Goal: Information Seeking & Learning: Learn about a topic

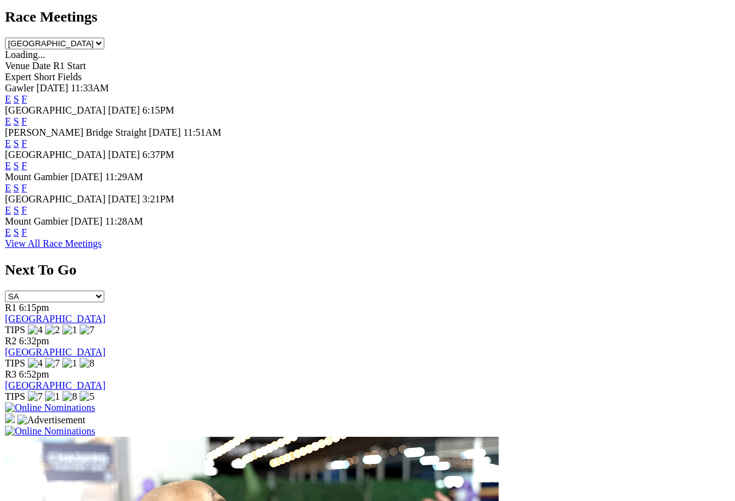
scroll to position [572, 0]
click at [27, 204] on link "F" at bounding box center [25, 209] width 6 height 10
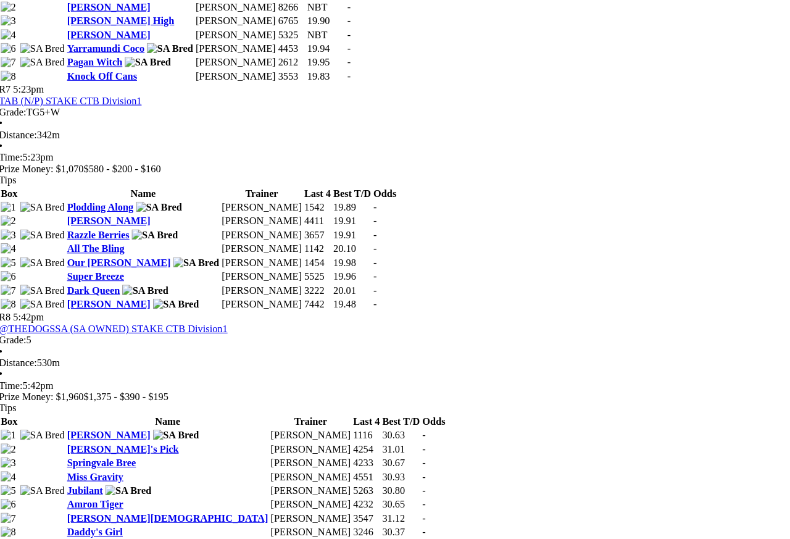
scroll to position [1714, 6]
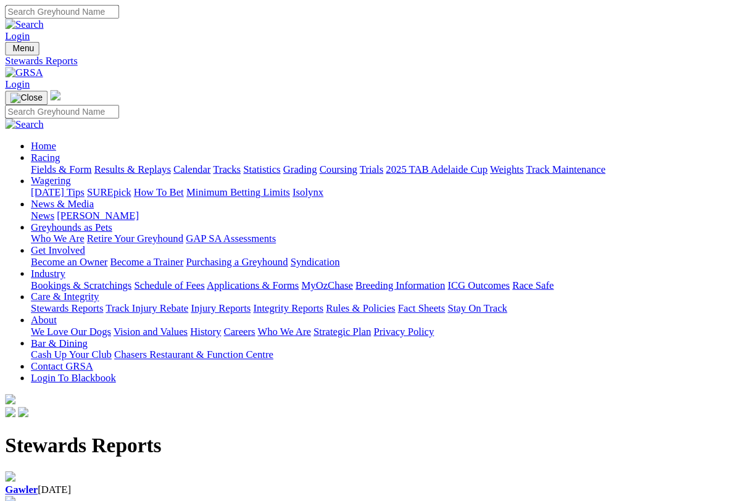
scroll to position [2, 0]
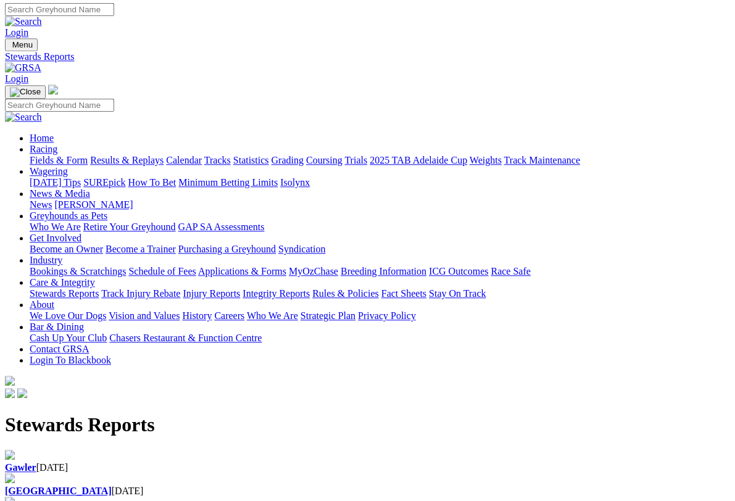
click at [36, 462] on b "Gawler" at bounding box center [20, 467] width 31 height 10
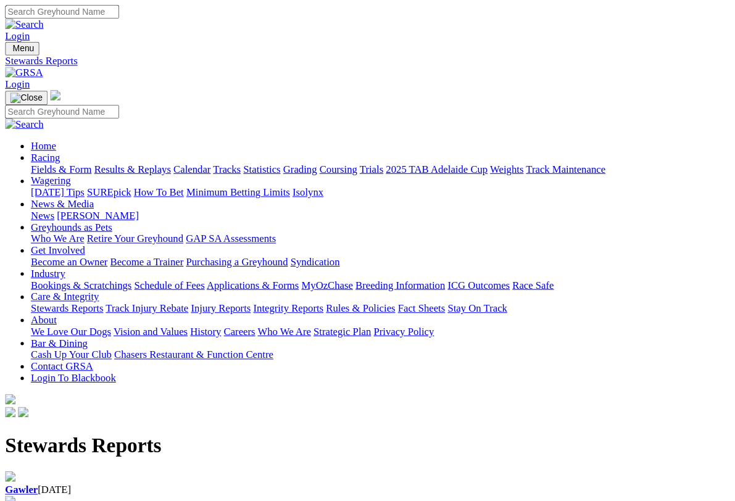
scroll to position [15, 0]
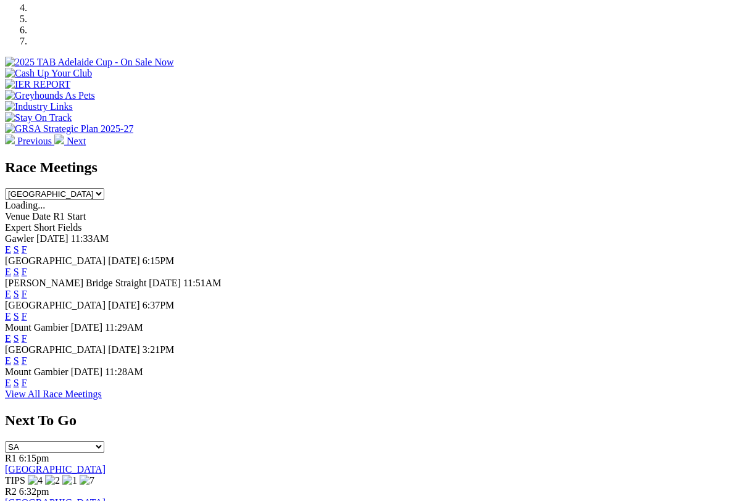
scroll to position [421, 0]
click at [27, 355] on link "F" at bounding box center [25, 360] width 6 height 10
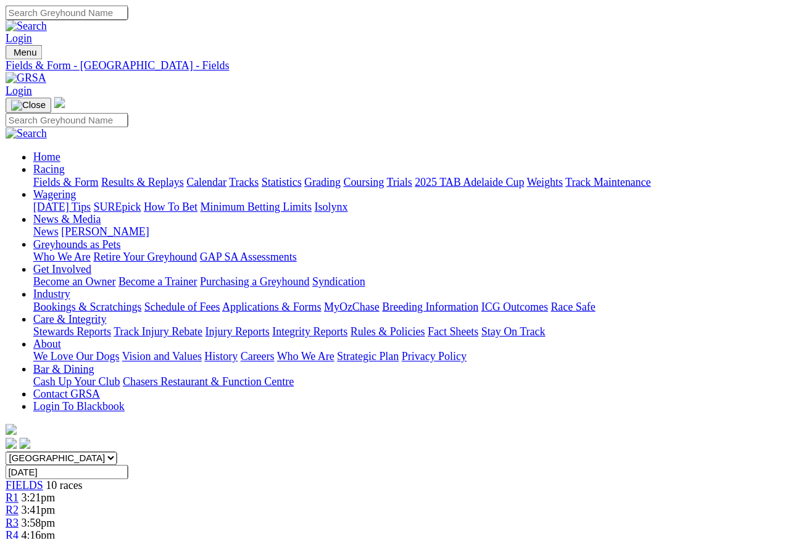
scroll to position [6, 0]
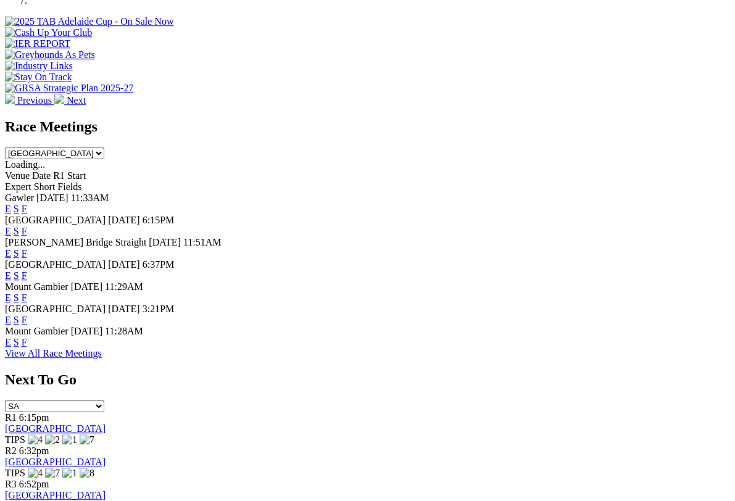
scroll to position [462, 0]
click at [27, 226] on link "F" at bounding box center [25, 231] width 6 height 10
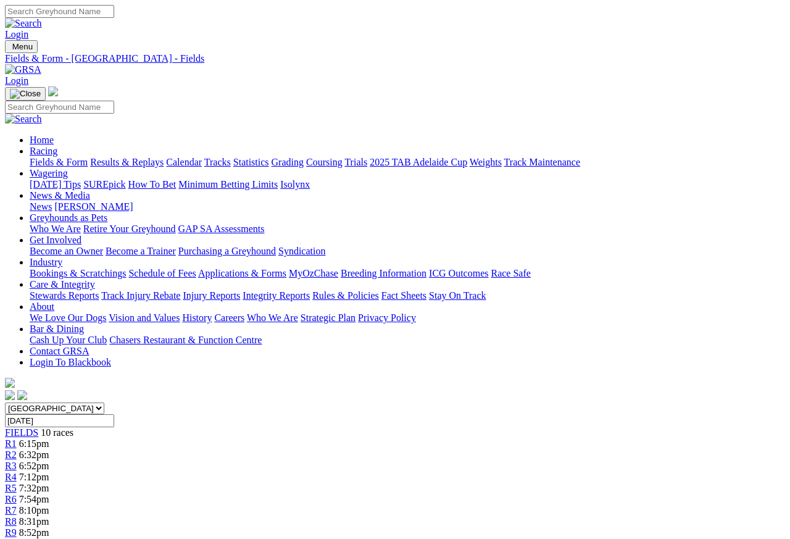
scroll to position [6, 0]
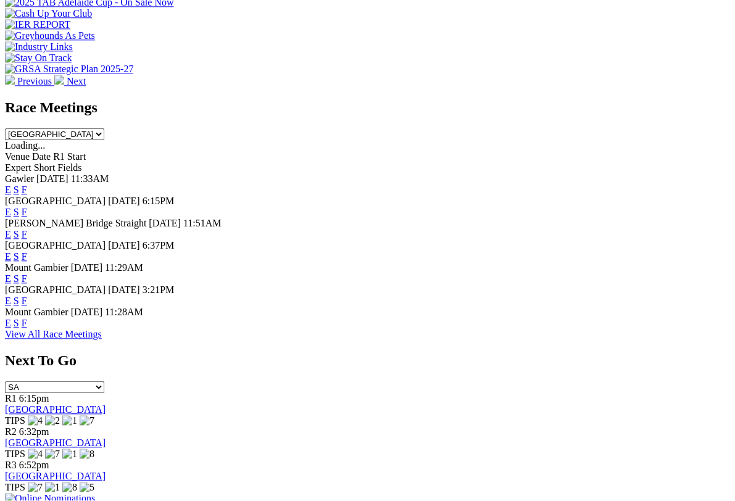
scroll to position [480, 0]
click at [27, 230] on link "F" at bounding box center [25, 235] width 6 height 10
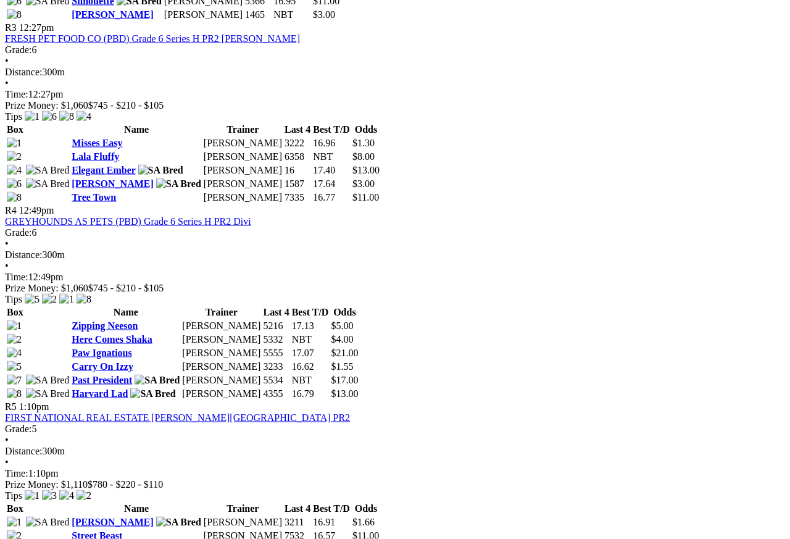
scroll to position [967, 0]
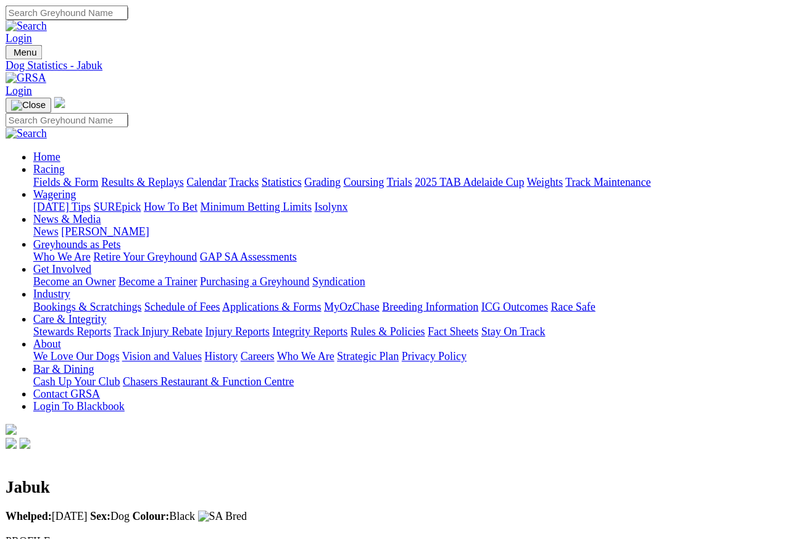
scroll to position [6, 0]
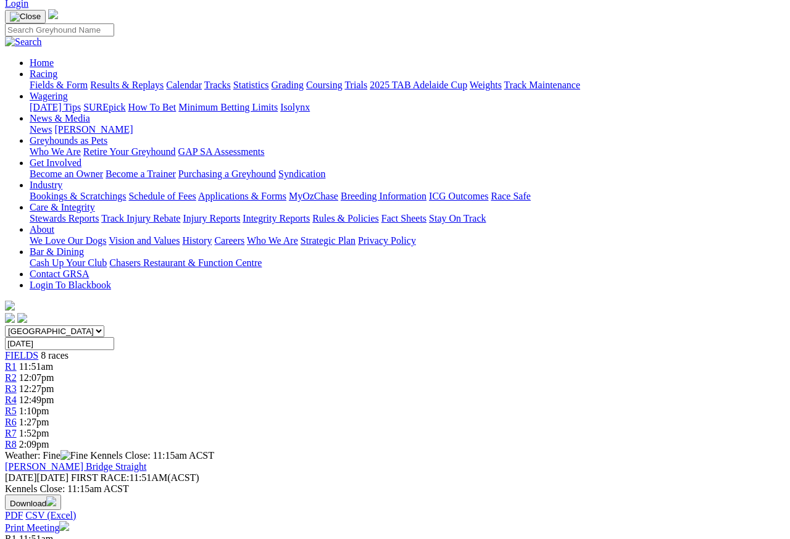
scroll to position [76, 0]
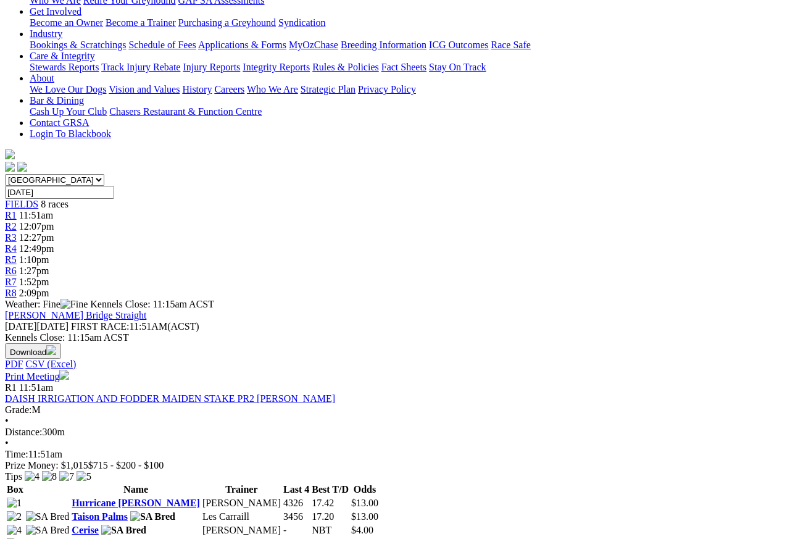
scroll to position [225, 0]
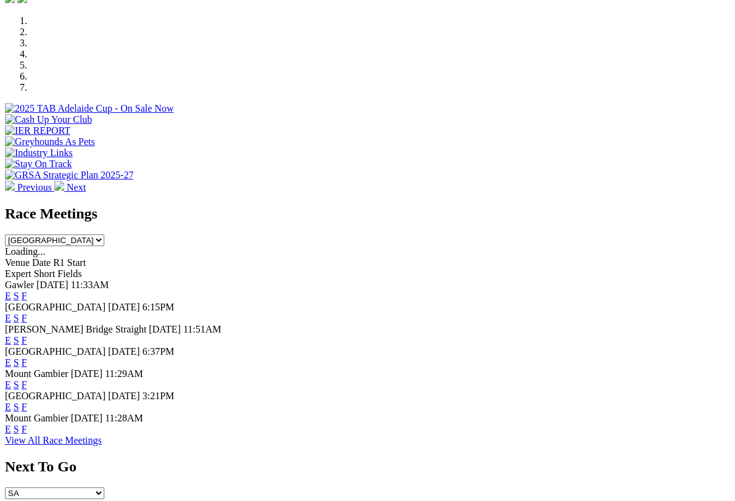
scroll to position [375, 0]
click at [530, 357] on div "E S F" at bounding box center [367, 362] width 725 height 11
click at [27, 357] on link "F" at bounding box center [25, 362] width 6 height 10
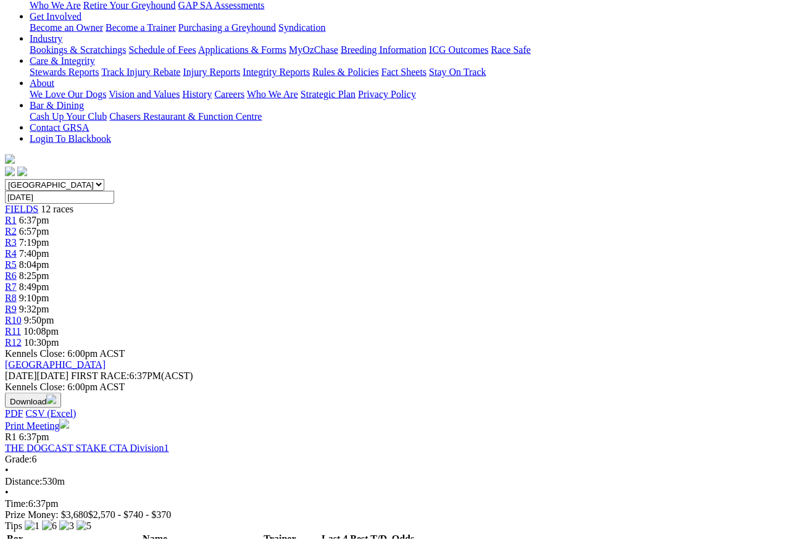
scroll to position [223, 0]
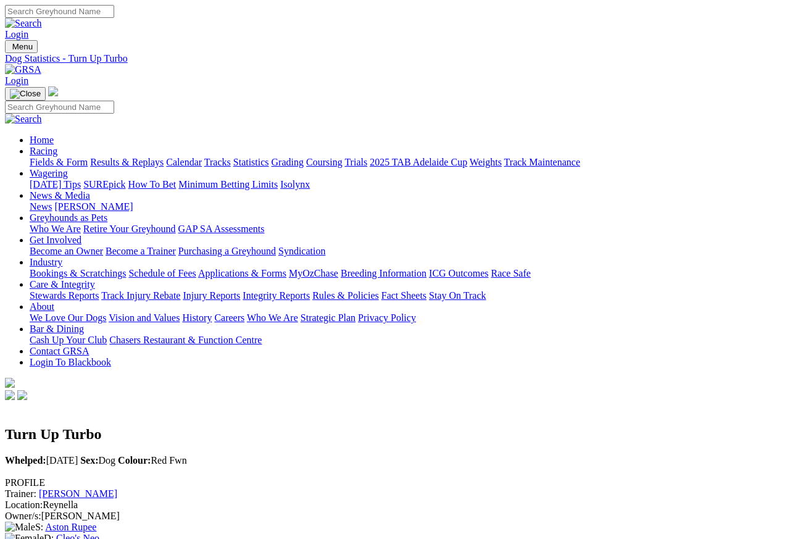
scroll to position [6, 0]
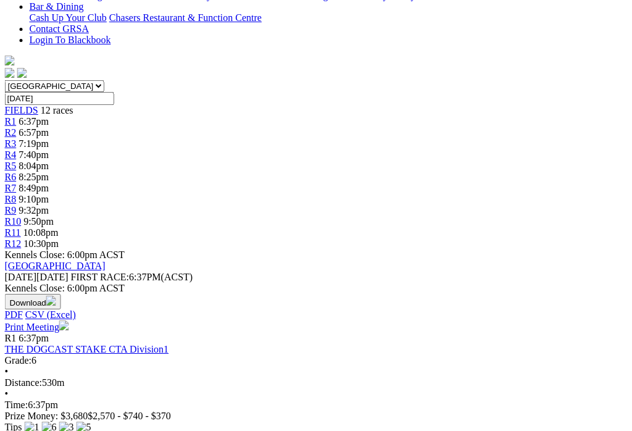
scroll to position [321, 155]
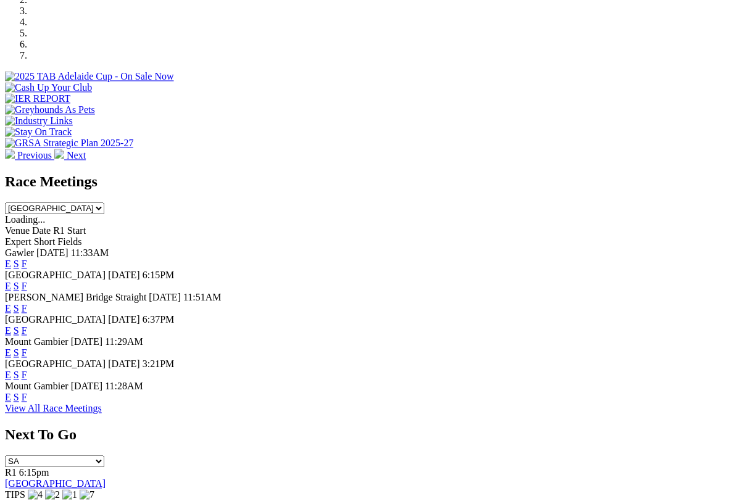
scroll to position [407, 0]
click at [27, 325] on link "F" at bounding box center [25, 330] width 6 height 10
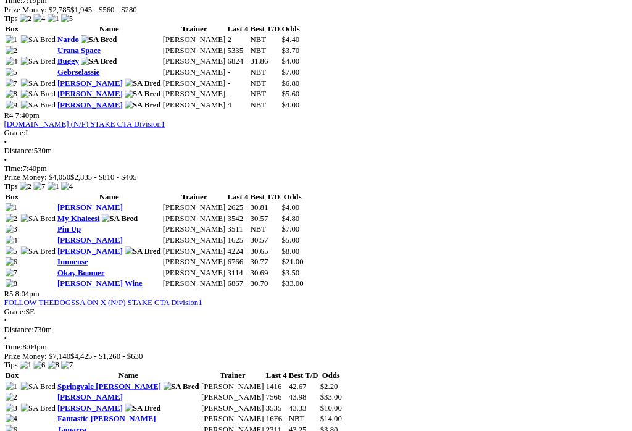
scroll to position [1146, 0]
